Goal: Task Accomplishment & Management: Use online tool/utility

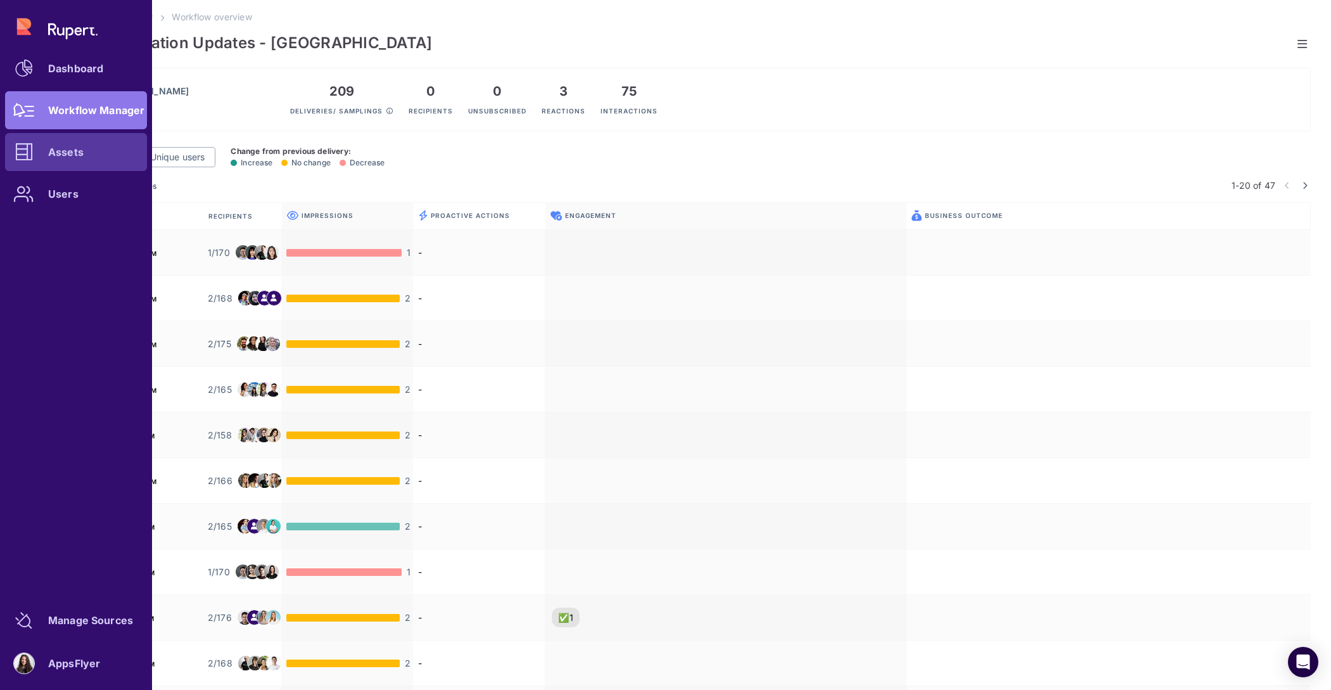
click at [23, 155] on icon at bounding box center [24, 152] width 18 height 18
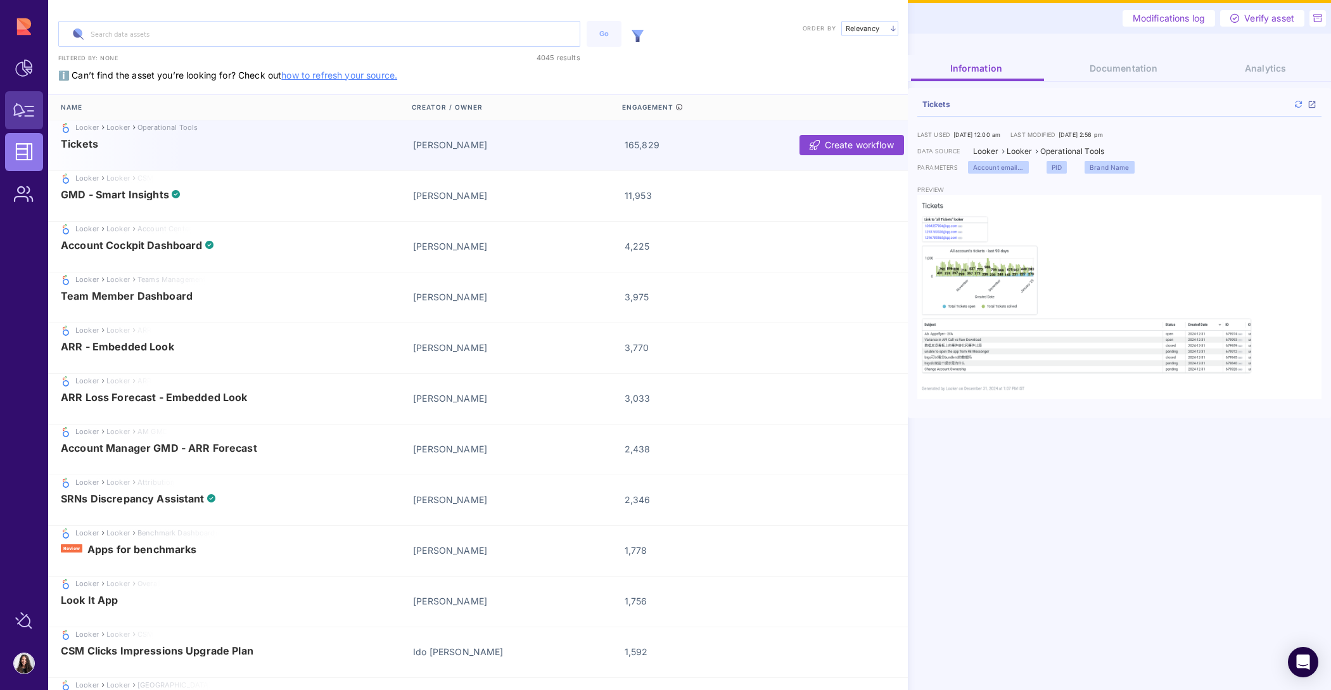
click at [32, 105] on icon at bounding box center [24, 110] width 22 height 14
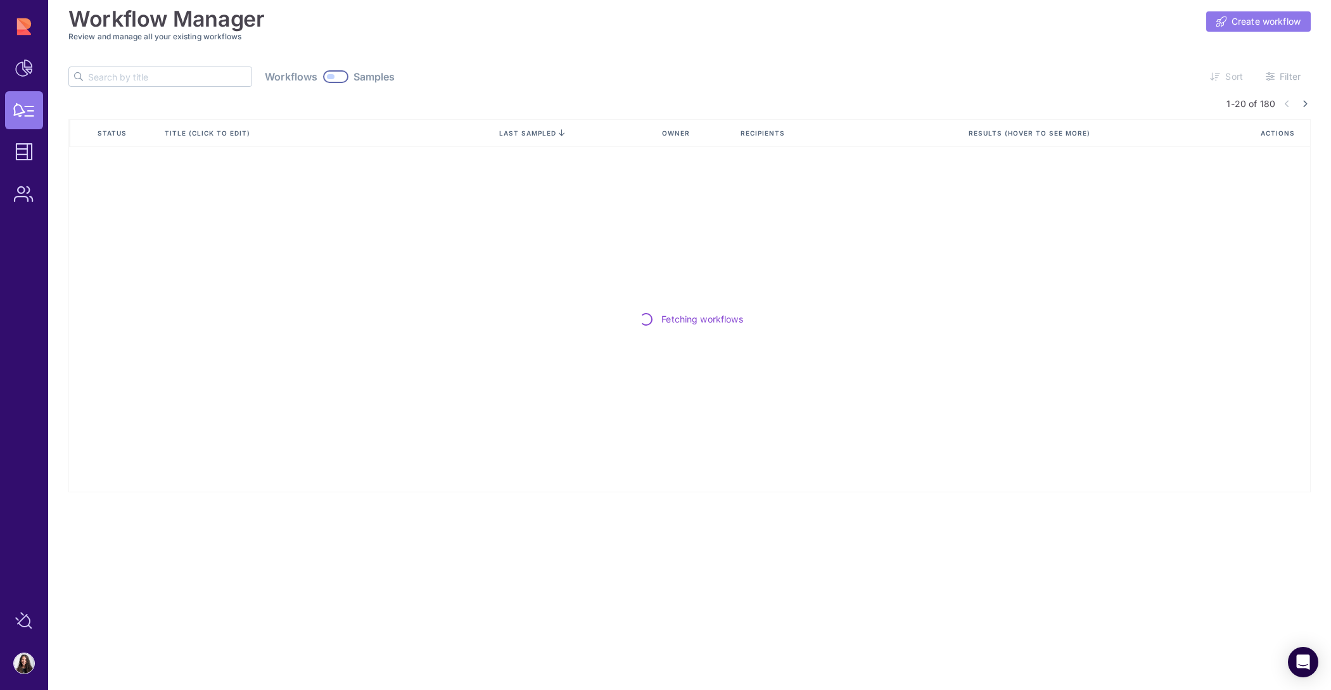
click at [1293, 18] on span "Create workflow" at bounding box center [1266, 21] width 69 height 13
